Goal: Task Accomplishment & Management: Use online tool/utility

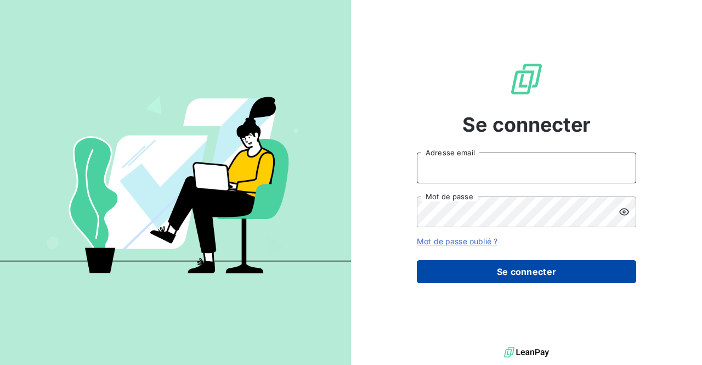
type input "[EMAIL_ADDRESS][DOMAIN_NAME]"
click at [483, 273] on button "Se connecter" at bounding box center [526, 271] width 219 height 23
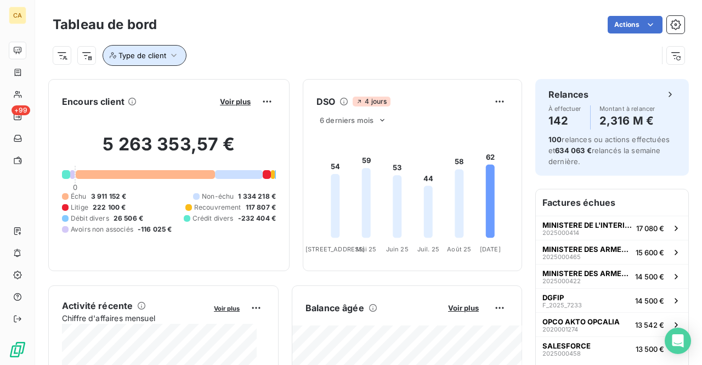
click at [156, 55] on span "Type de client" at bounding box center [143, 55] width 48 height 9
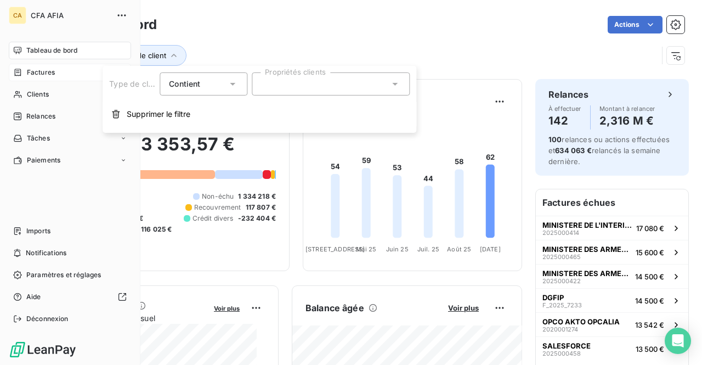
click at [34, 69] on span "Factures" at bounding box center [41, 72] width 28 height 10
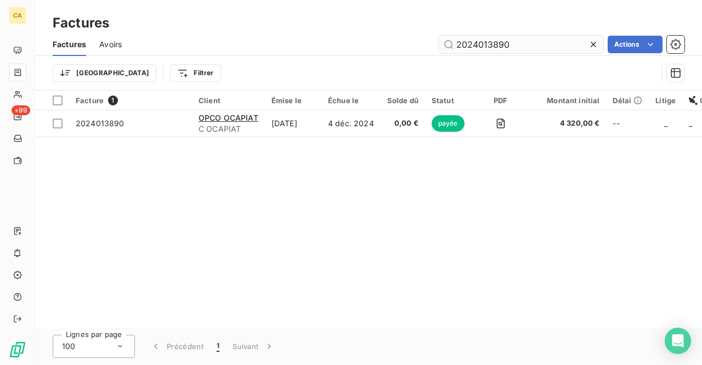
drag, startPoint x: 522, startPoint y: 46, endPoint x: 476, endPoint y: 49, distance: 46.3
click at [471, 44] on input "2024013890" at bounding box center [521, 45] width 165 height 18
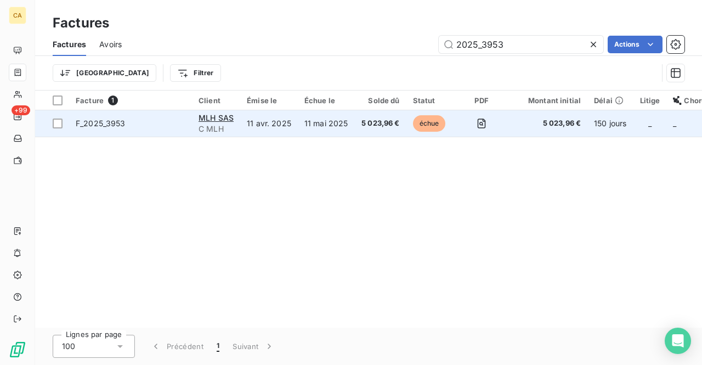
type input "2025_3953"
click at [334, 125] on td "11 mai 2025" at bounding box center [326, 123] width 57 height 26
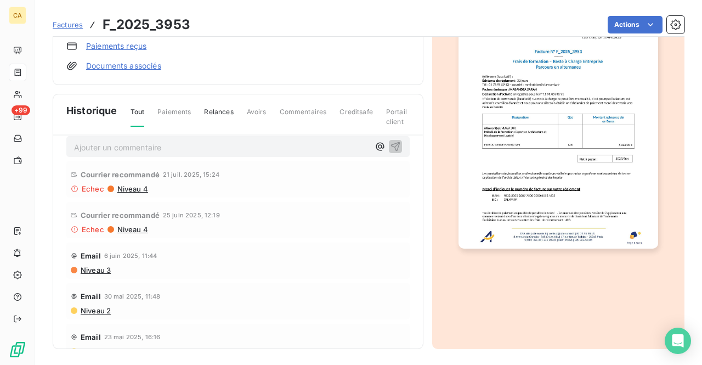
scroll to position [2, 0]
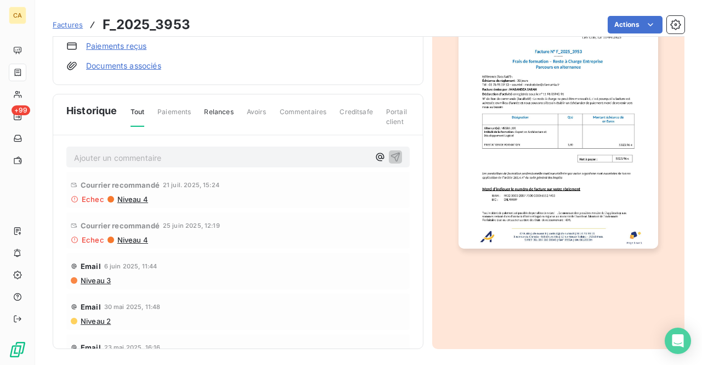
click at [131, 196] on span "Niveau 4" at bounding box center [132, 199] width 32 height 9
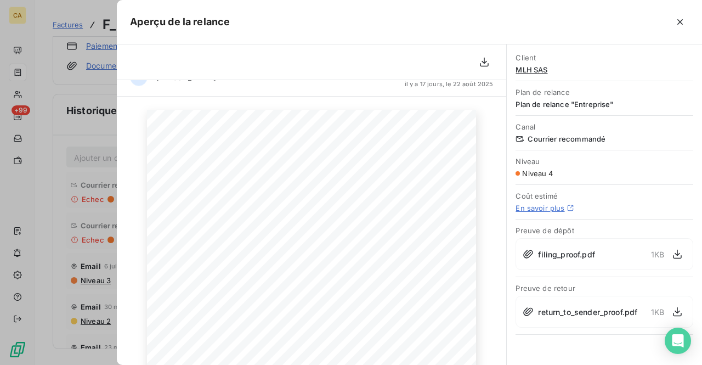
scroll to position [24, 0]
click at [676, 252] on icon "button" at bounding box center [677, 254] width 9 height 9
click at [679, 21] on icon "button" at bounding box center [680, 21] width 5 height 5
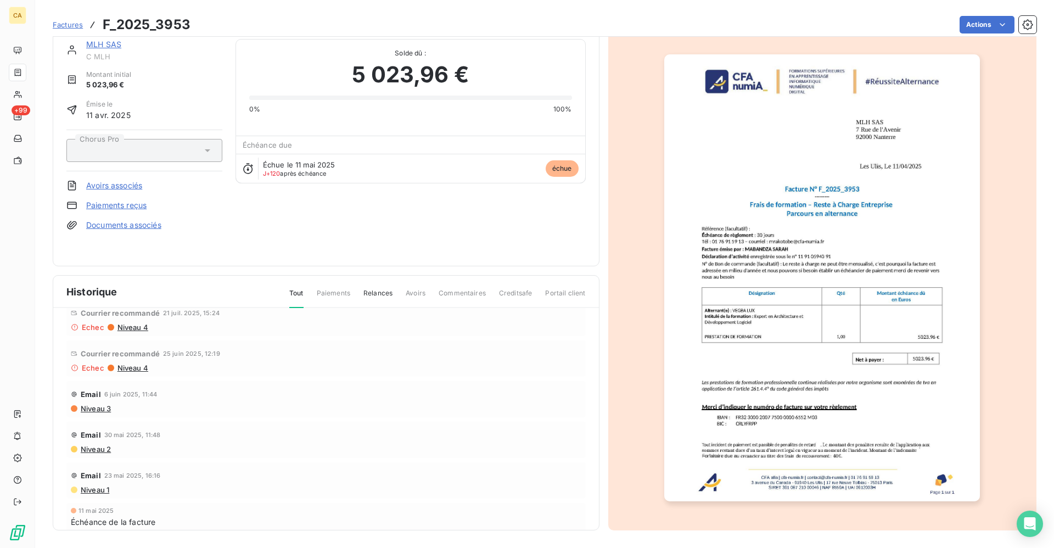
scroll to position [21, 0]
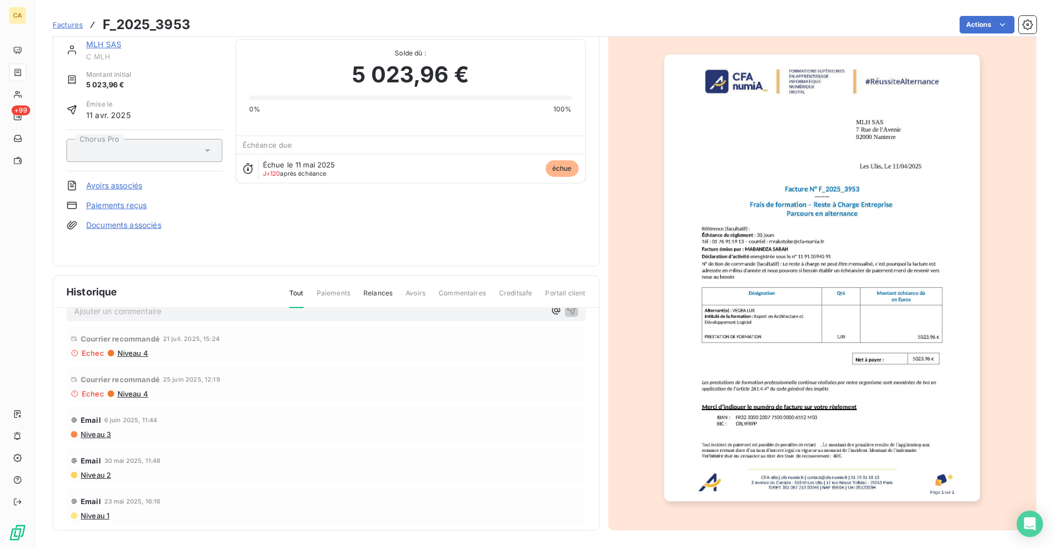
click at [137, 364] on span "Niveau 4" at bounding box center [132, 393] width 32 height 9
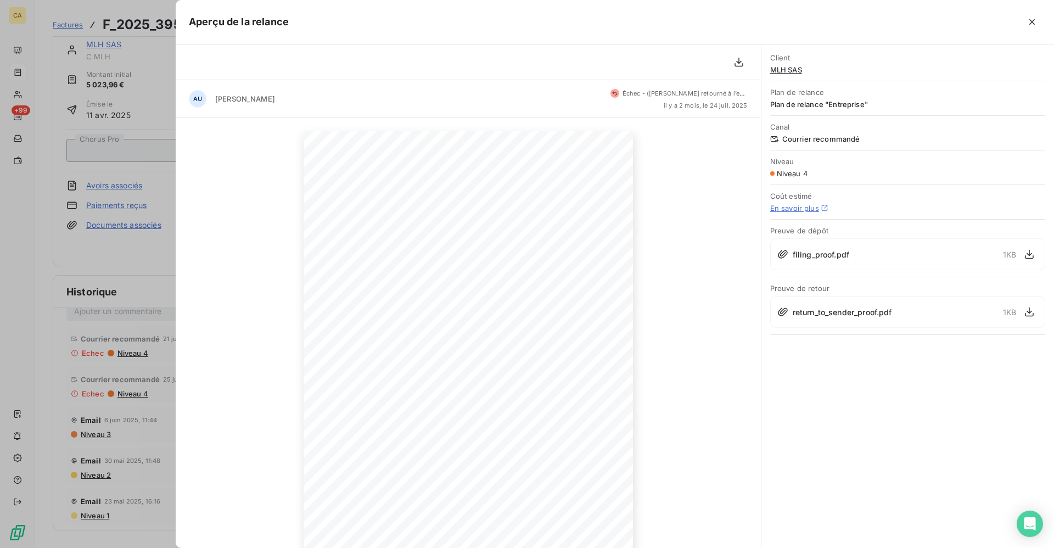
click at [702, 313] on span "return_to_sender_proof.pdf" at bounding box center [841, 312] width 99 height 12
click at [702, 314] on icon "button" at bounding box center [1028, 311] width 11 height 11
click at [702, 21] on icon "button" at bounding box center [1031, 21] width 11 height 11
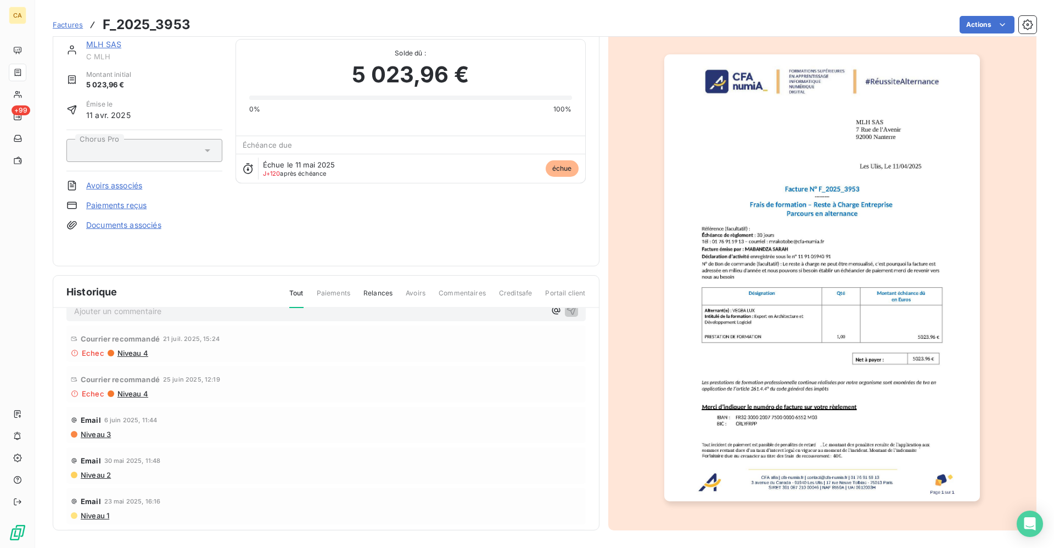
click at [93, 364] on span "Niveau 3" at bounding box center [95, 434] width 31 height 9
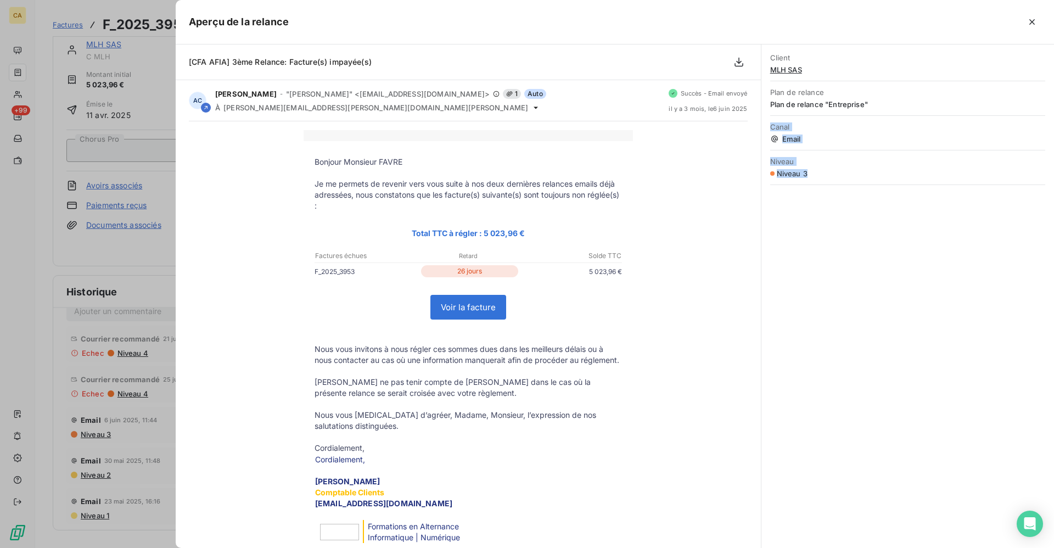
drag, startPoint x: 761, startPoint y: 195, endPoint x: 757, endPoint y: 119, distance: 76.9
click at [702, 116] on div "Client MLH SAS Plan de relance Plan de relance "Entreprise" Canal Email Niveau …" at bounding box center [907, 295] width 292 height 503
click at [702, 19] on icon "button" at bounding box center [1031, 21] width 11 height 11
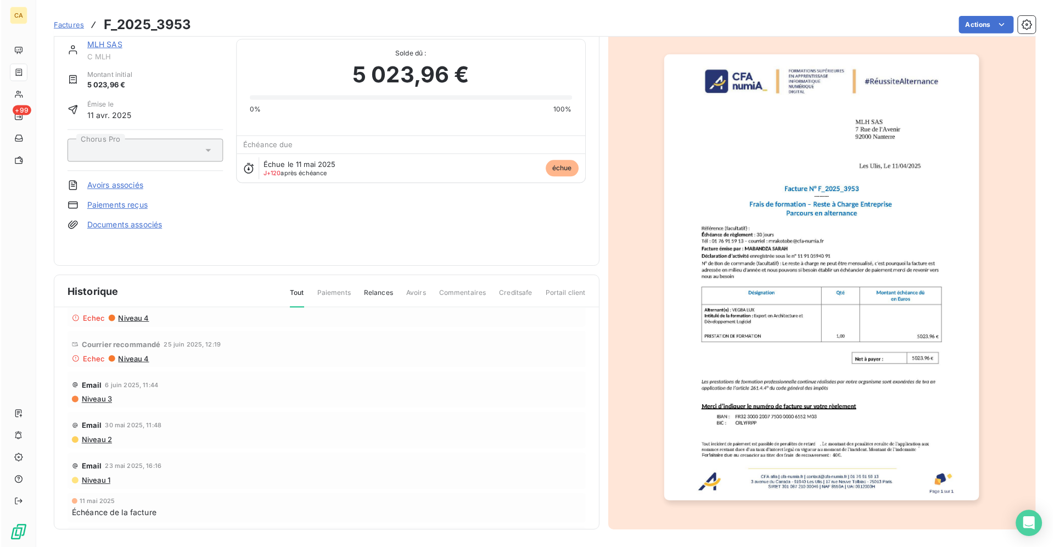
scroll to position [51, 0]
click at [104, 364] on span "Niveau 2" at bounding box center [95, 445] width 31 height 9
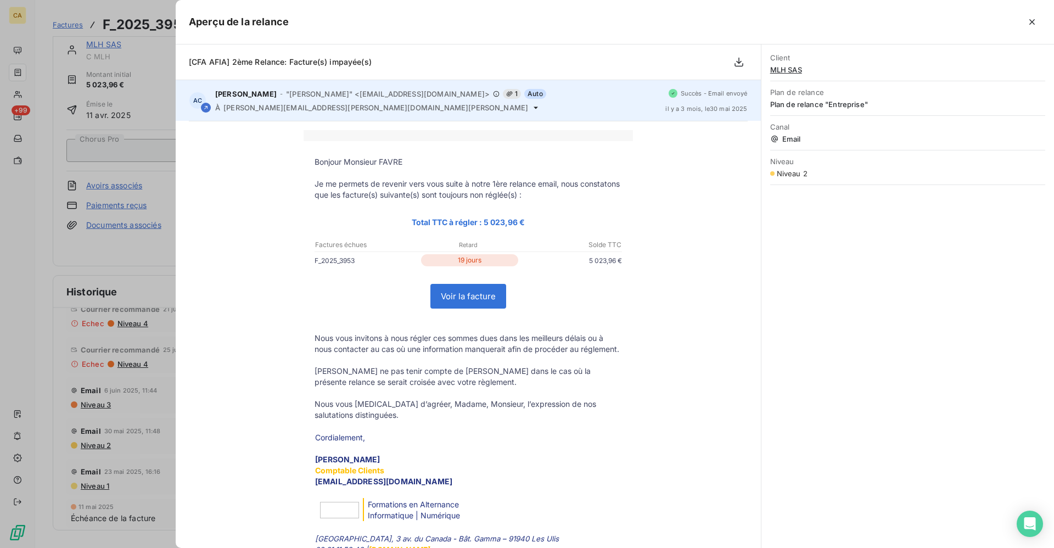
click at [347, 109] on div "À [PERSON_NAME][EMAIL_ADDRESS][PERSON_NAME][DOMAIN_NAME][PERSON_NAME]" at bounding box center [435, 107] width 441 height 9
click at [295, 108] on span "[PERSON_NAME][EMAIL_ADDRESS][PERSON_NAME][DOMAIN_NAME][PERSON_NAME]" at bounding box center [375, 107] width 305 height 9
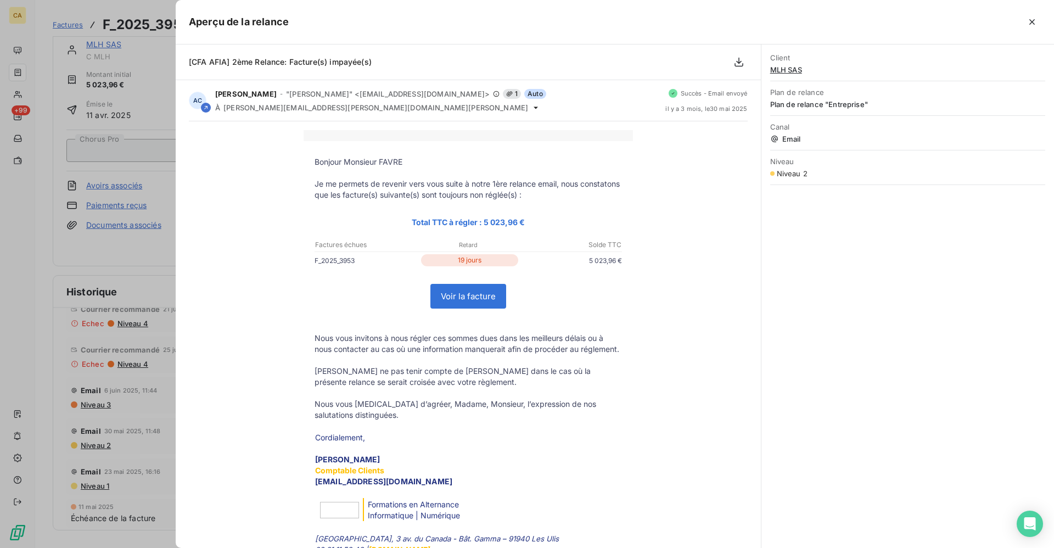
click at [15, 55] on div at bounding box center [527, 274] width 1054 height 548
